Goal: Task Accomplishment & Management: Manage account settings

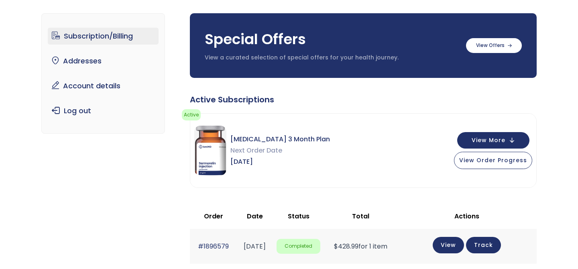
scroll to position [53, 0]
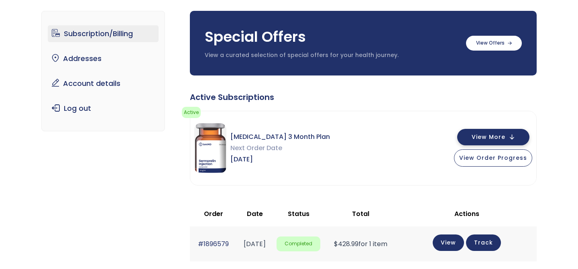
click at [499, 132] on button "View More" at bounding box center [493, 137] width 72 height 16
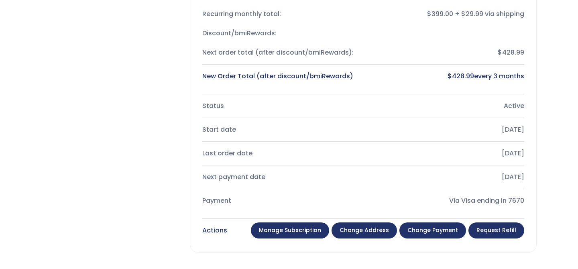
scroll to position [260, 0]
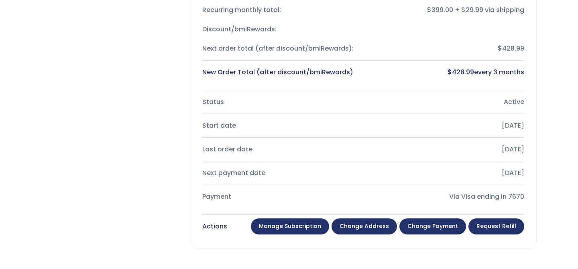
click at [300, 227] on link "Manage Subscription" at bounding box center [290, 226] width 78 height 16
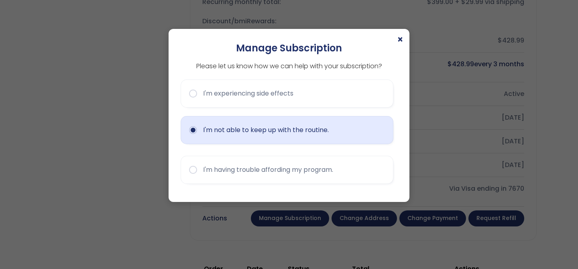
scroll to position [283, 0]
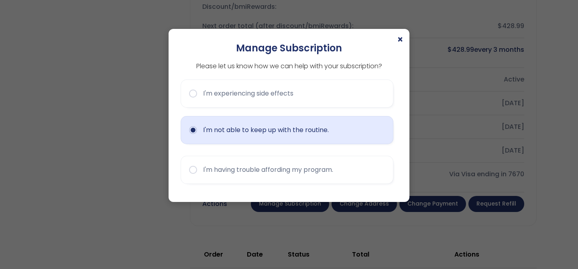
click at [309, 137] on button "I'm not able to keep up with the routine." at bounding box center [287, 130] width 213 height 28
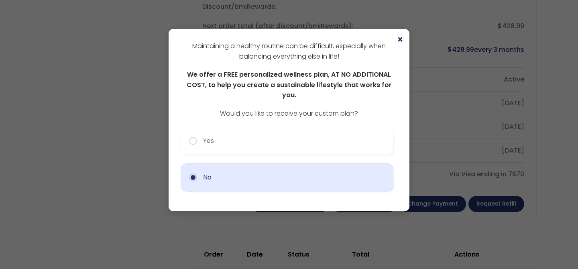
click at [297, 165] on button "No" at bounding box center [287, 177] width 213 height 28
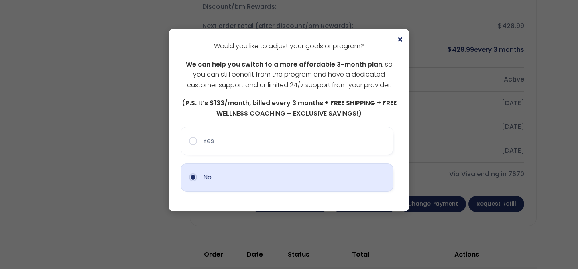
click at [302, 171] on button "No" at bounding box center [287, 177] width 213 height 28
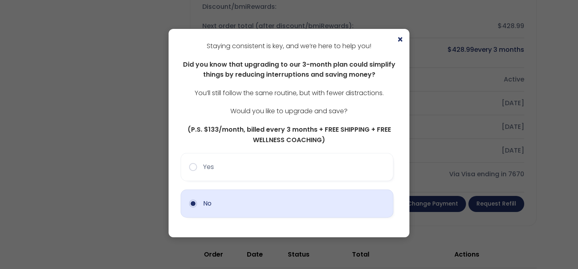
click at [296, 197] on button "No" at bounding box center [287, 203] width 213 height 28
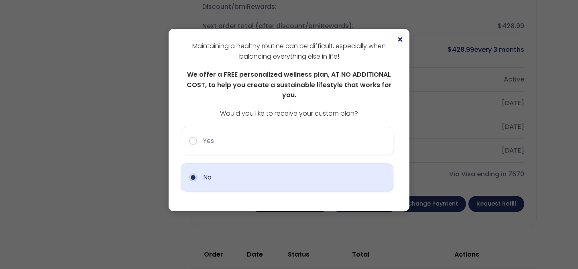
click at [290, 172] on button "No" at bounding box center [287, 177] width 213 height 28
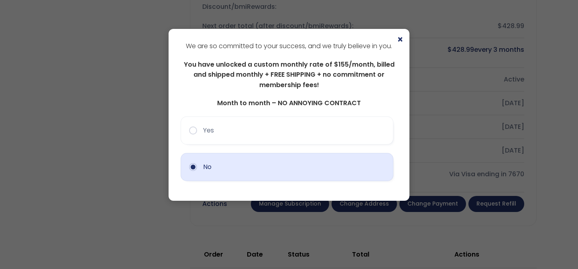
click at [287, 170] on button "No" at bounding box center [287, 167] width 213 height 28
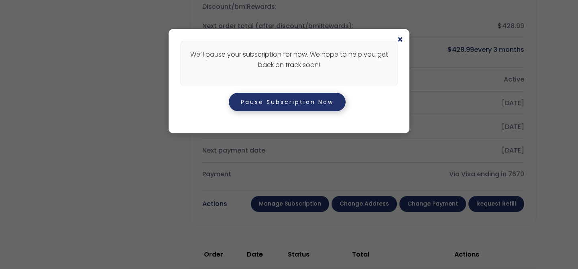
click at [291, 105] on button "Pause Subscription Now" at bounding box center [287, 102] width 117 height 18
